Goal: Task Accomplishment & Management: Manage account settings

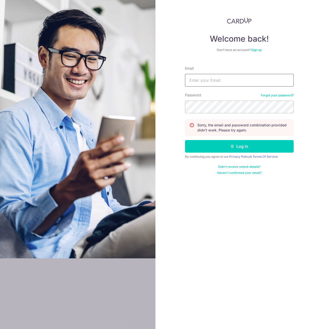
type input "[EMAIL_ADDRESS][DOMAIN_NAME]"
click at [81, 106] on section "Welcome back! Don’t have an account? Sign up Email linweijie1997@gmail.com Pass…" at bounding box center [161, 164] width 323 height 329
click at [185, 140] on button "Log in" at bounding box center [239, 146] width 109 height 13
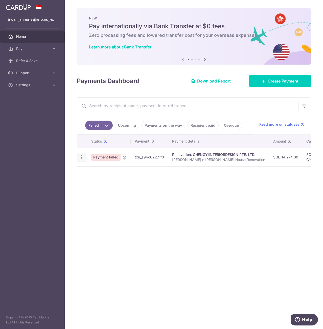
click at [81, 156] on icon "button" at bounding box center [81, 157] width 5 height 5
click at [98, 170] on span "Update payment" at bounding box center [108, 171] width 34 height 6
radio input "true"
type input "14,274.00"
type input "[PERSON_NAME] n [PERSON_NAME] House Renovation"
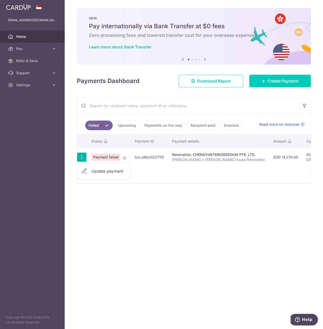
type input "Deposit 40%"
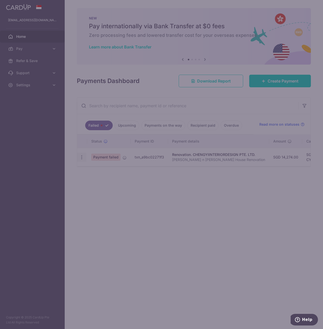
type input "CYID175"
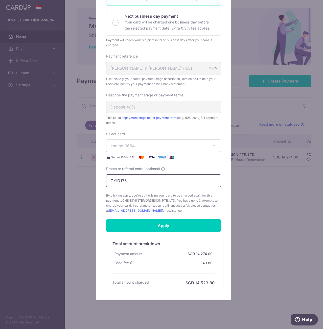
scroll to position [117, 0]
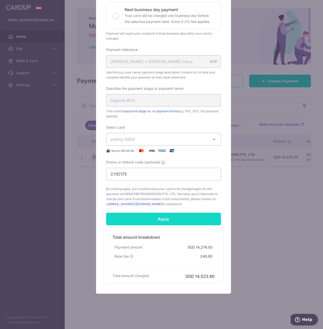
click at [160, 215] on input "Apply" at bounding box center [163, 219] width 115 height 13
